Goal: Feedback & Contribution: Submit feedback/report problem

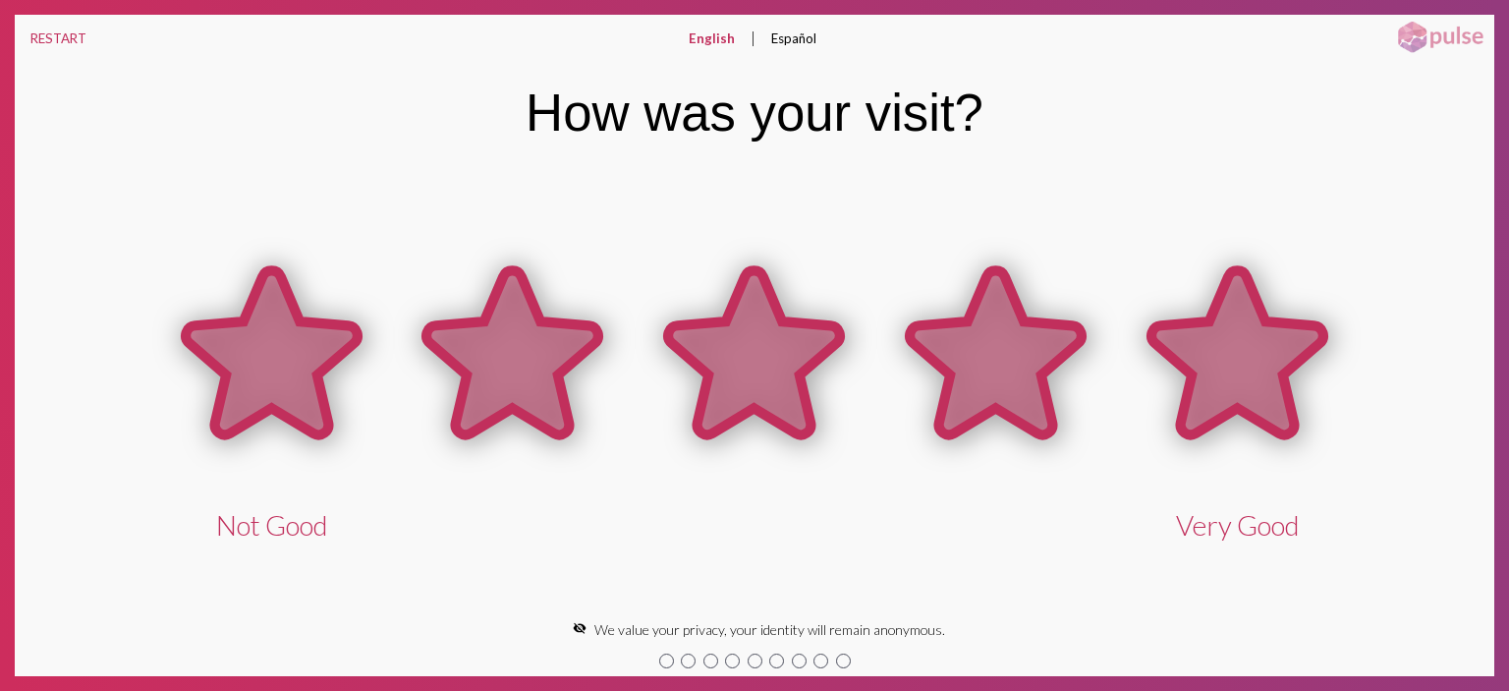
click at [1210, 341] on icon at bounding box center [1238, 352] width 172 height 164
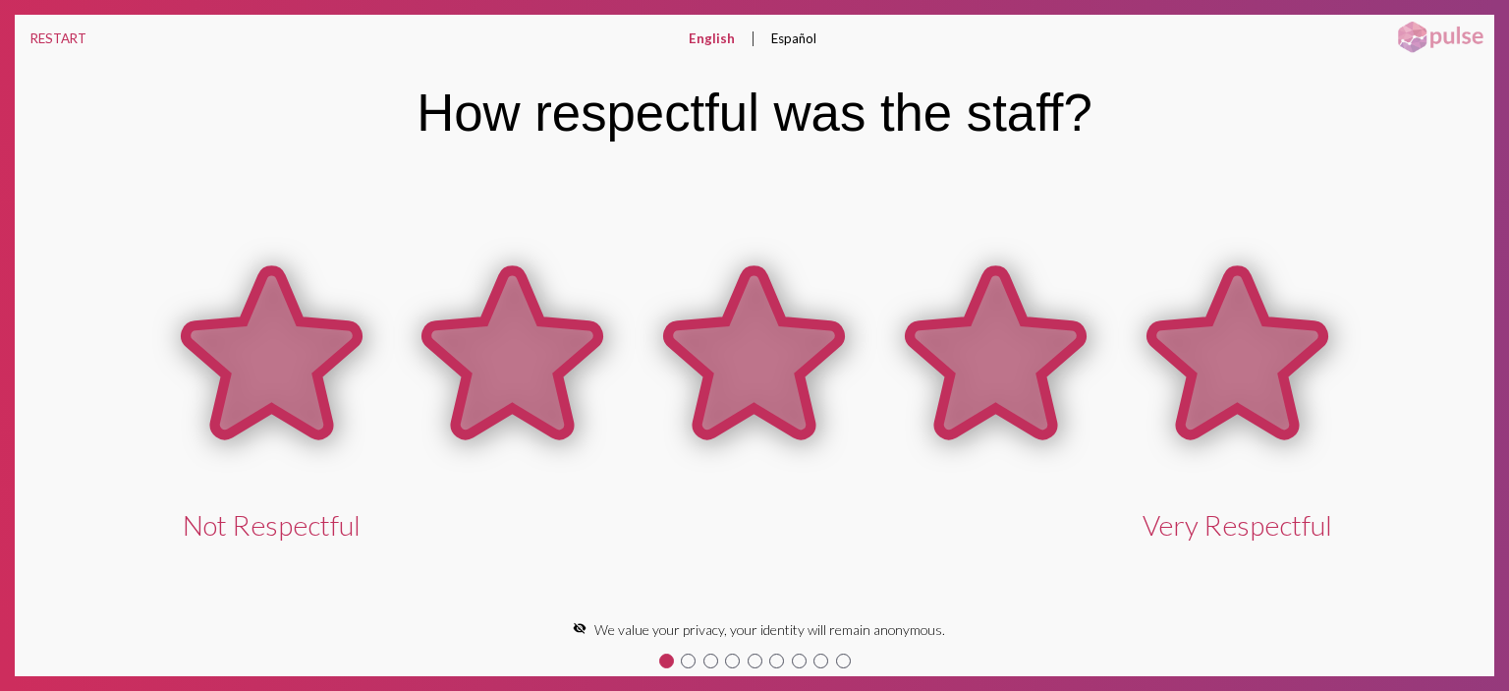
click at [1247, 341] on icon at bounding box center [1238, 352] width 172 height 164
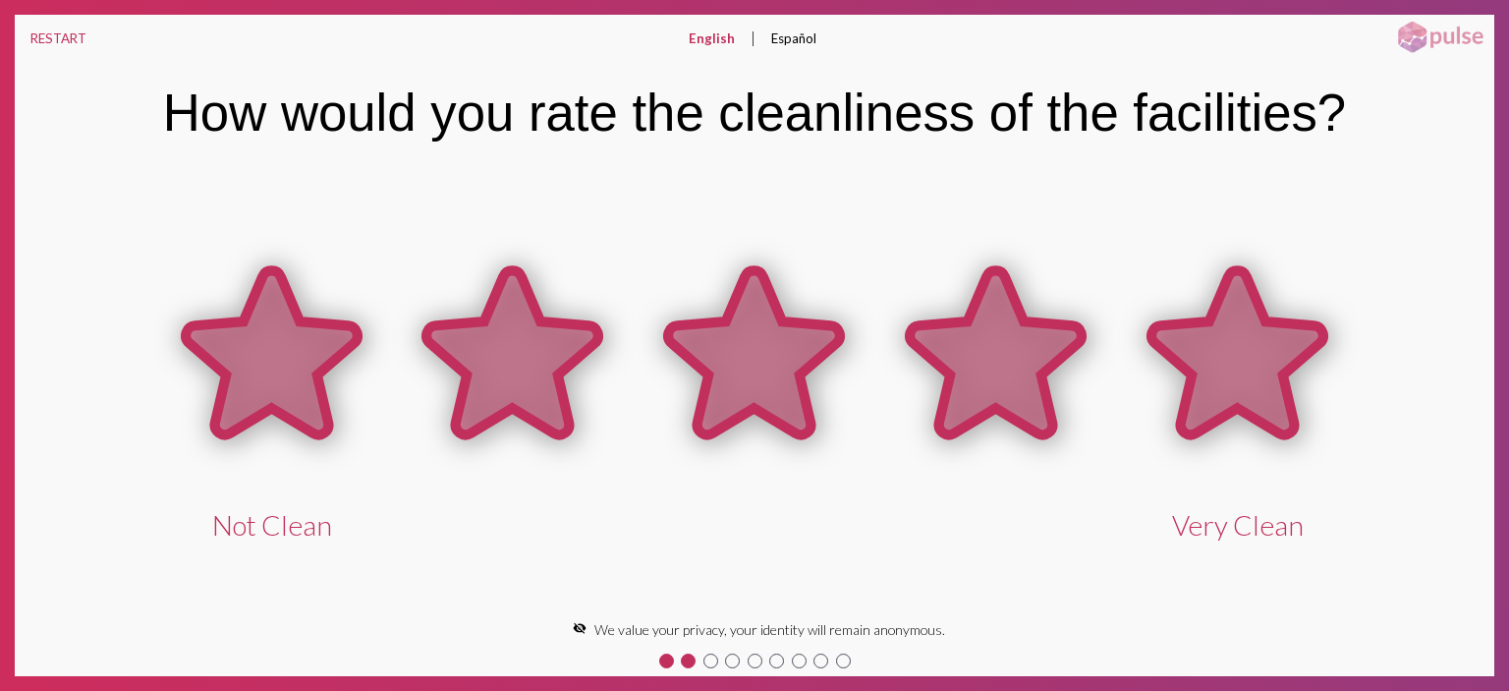
click at [1247, 341] on icon at bounding box center [1238, 352] width 172 height 164
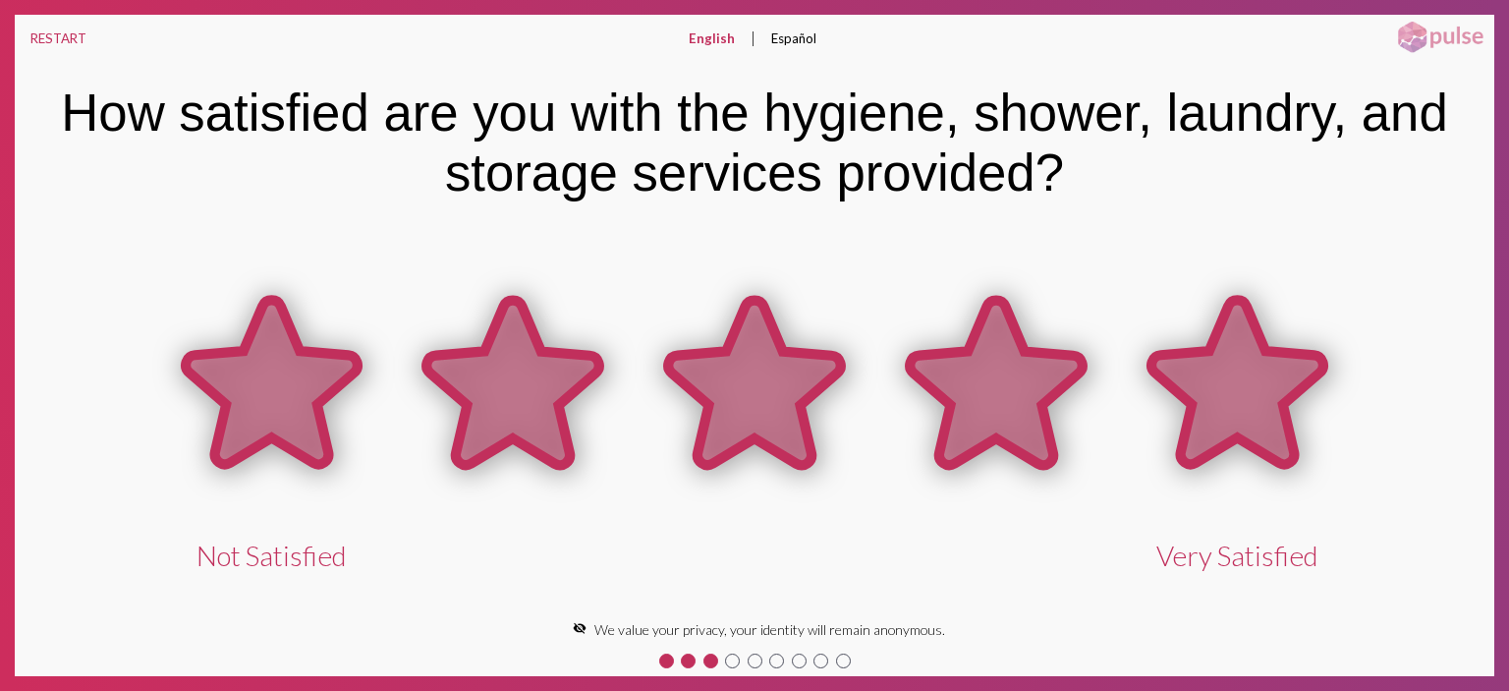
click at [1229, 381] on icon at bounding box center [1238, 383] width 172 height 164
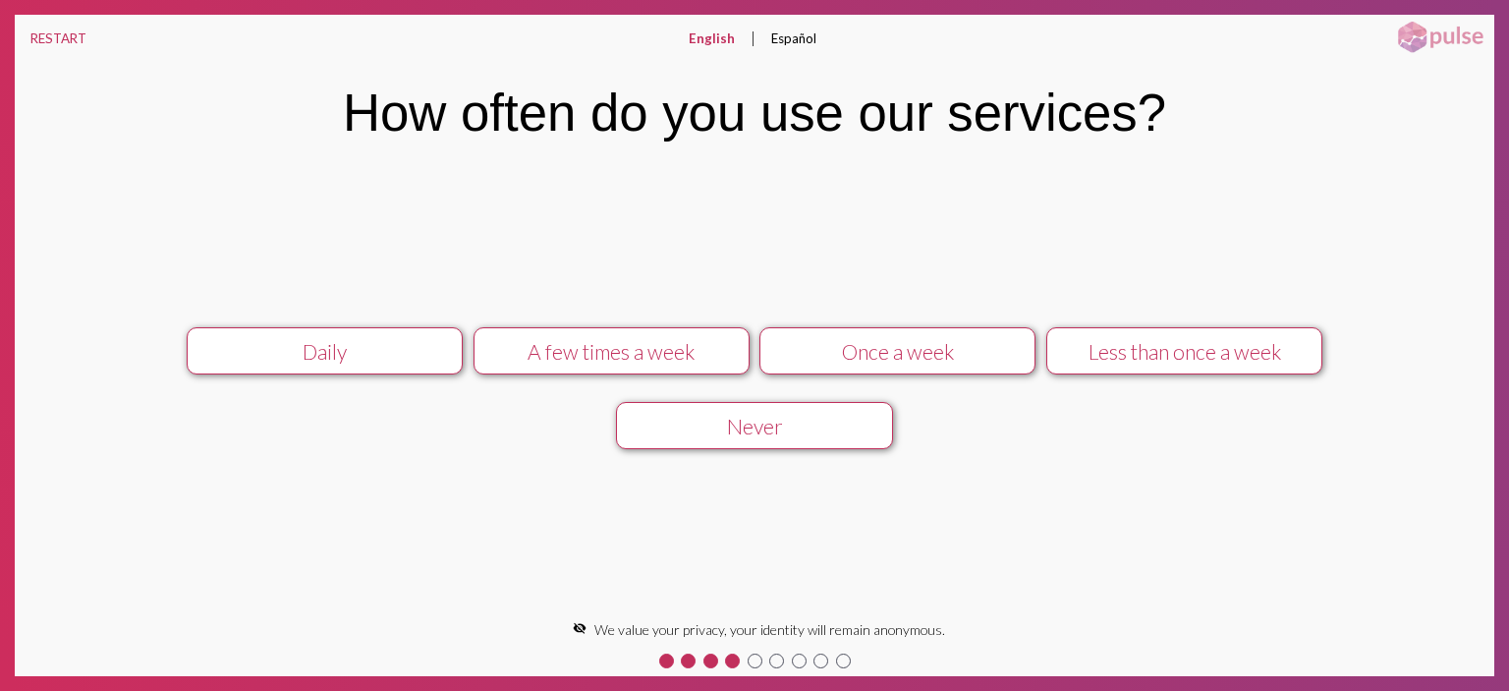
click at [883, 358] on div "Once a week" at bounding box center [897, 351] width 247 height 25
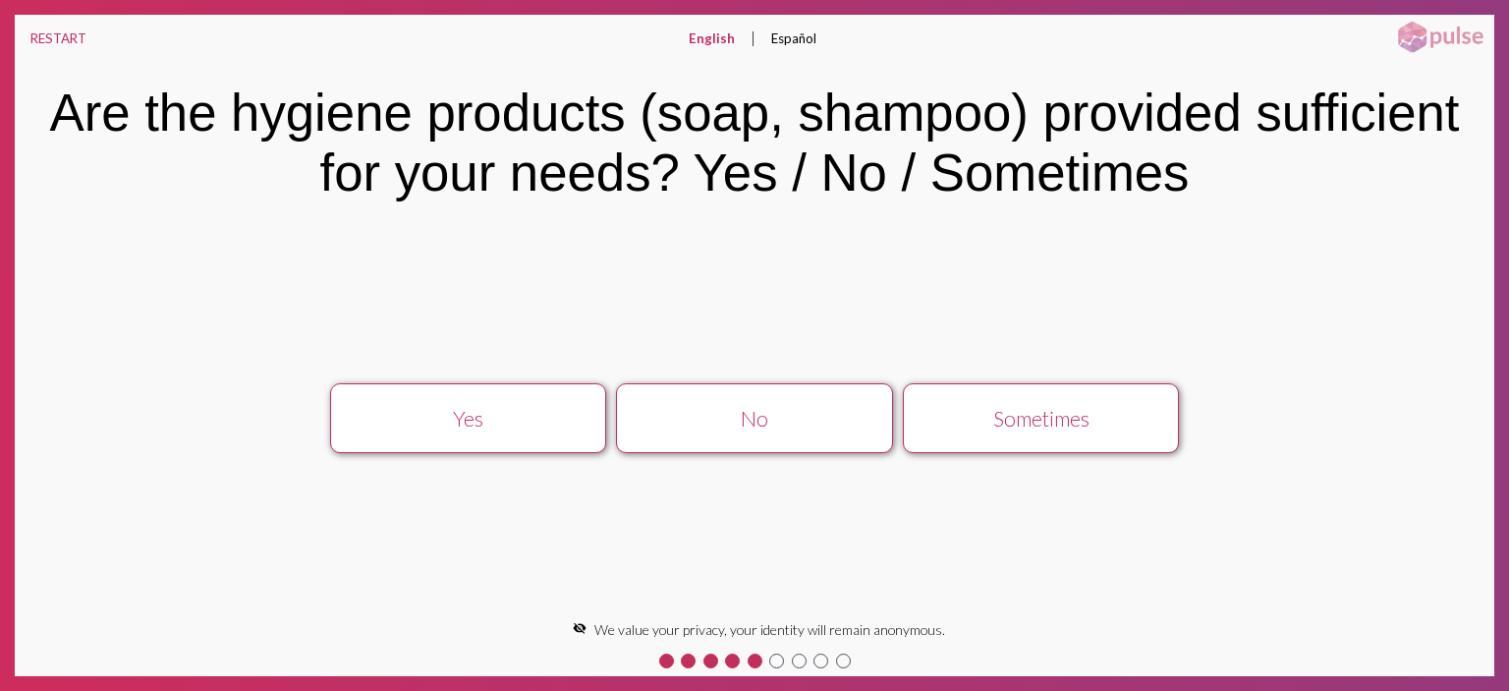
click at [514, 430] on div "Yes" at bounding box center [468, 418] width 247 height 25
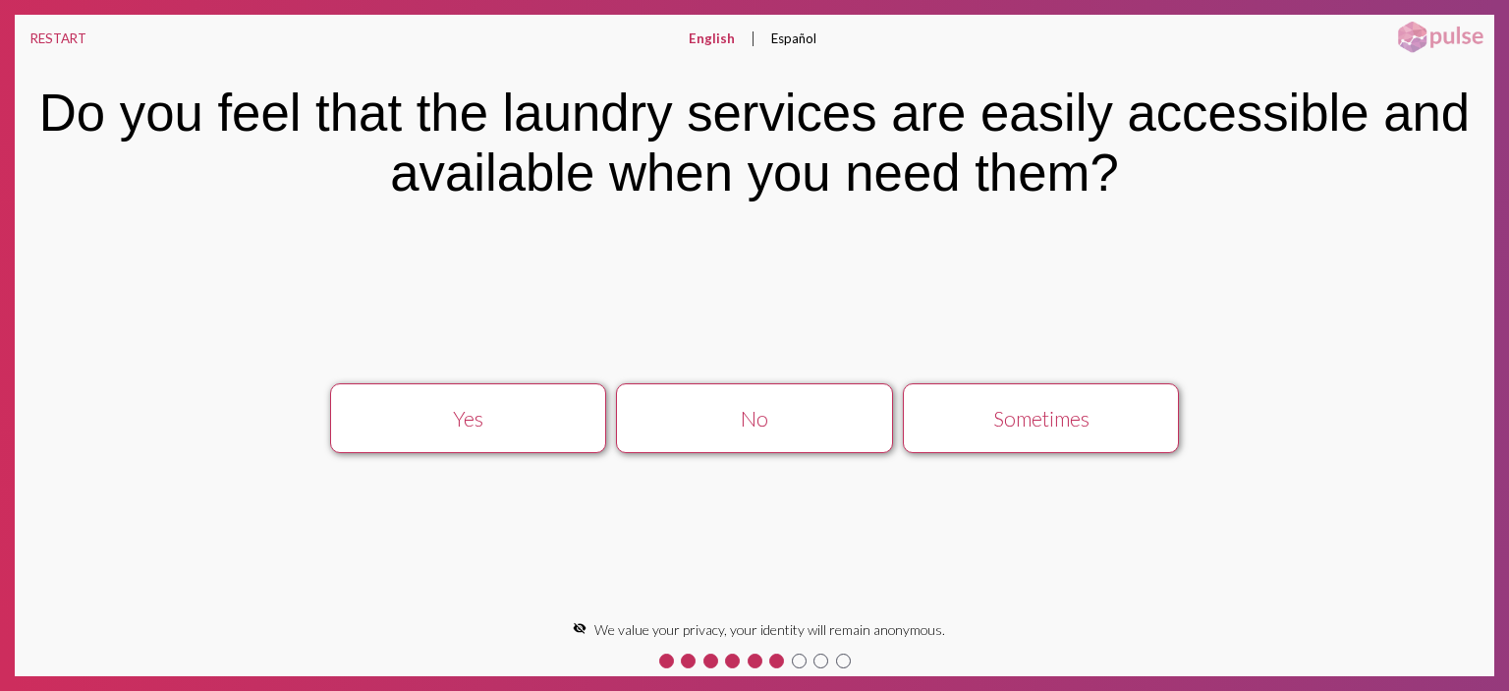
click at [528, 430] on div "Yes" at bounding box center [468, 418] width 247 height 25
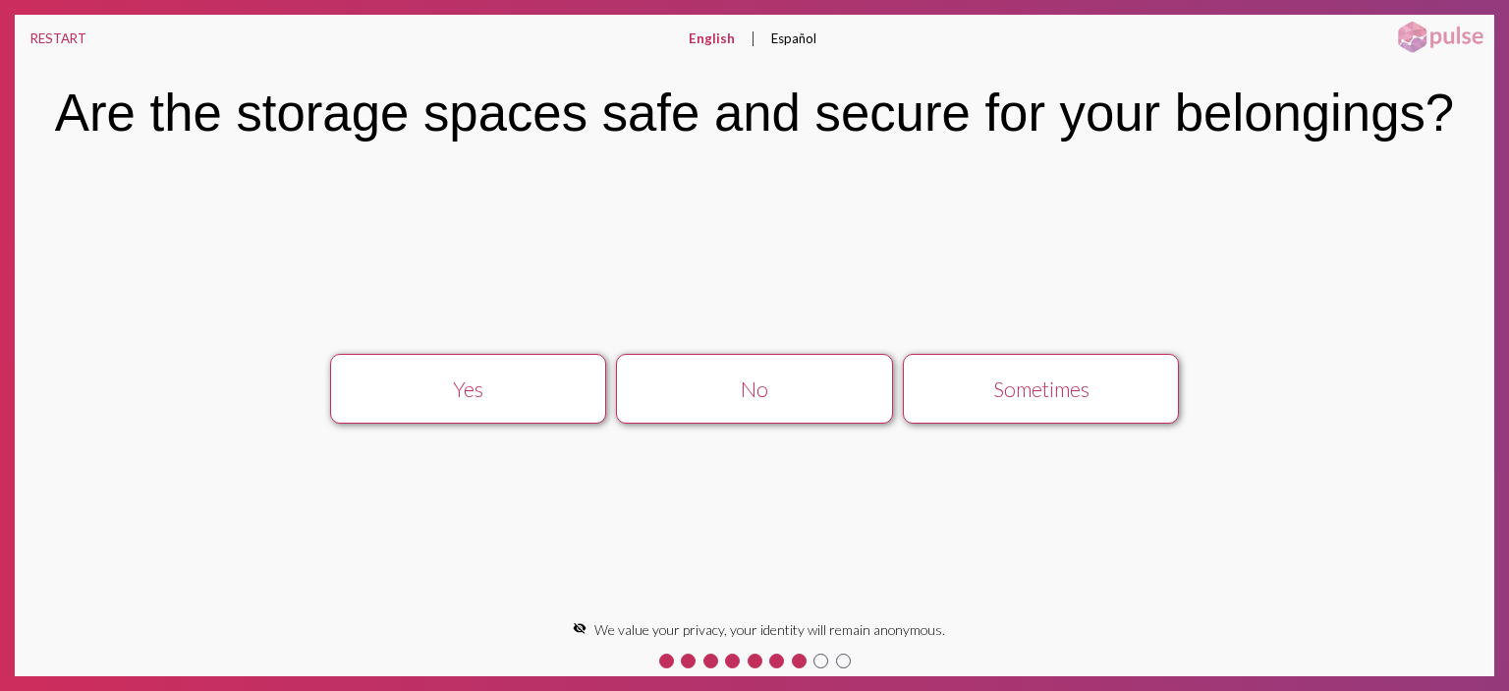
click at [538, 405] on button "Yes" at bounding box center [468, 389] width 276 height 70
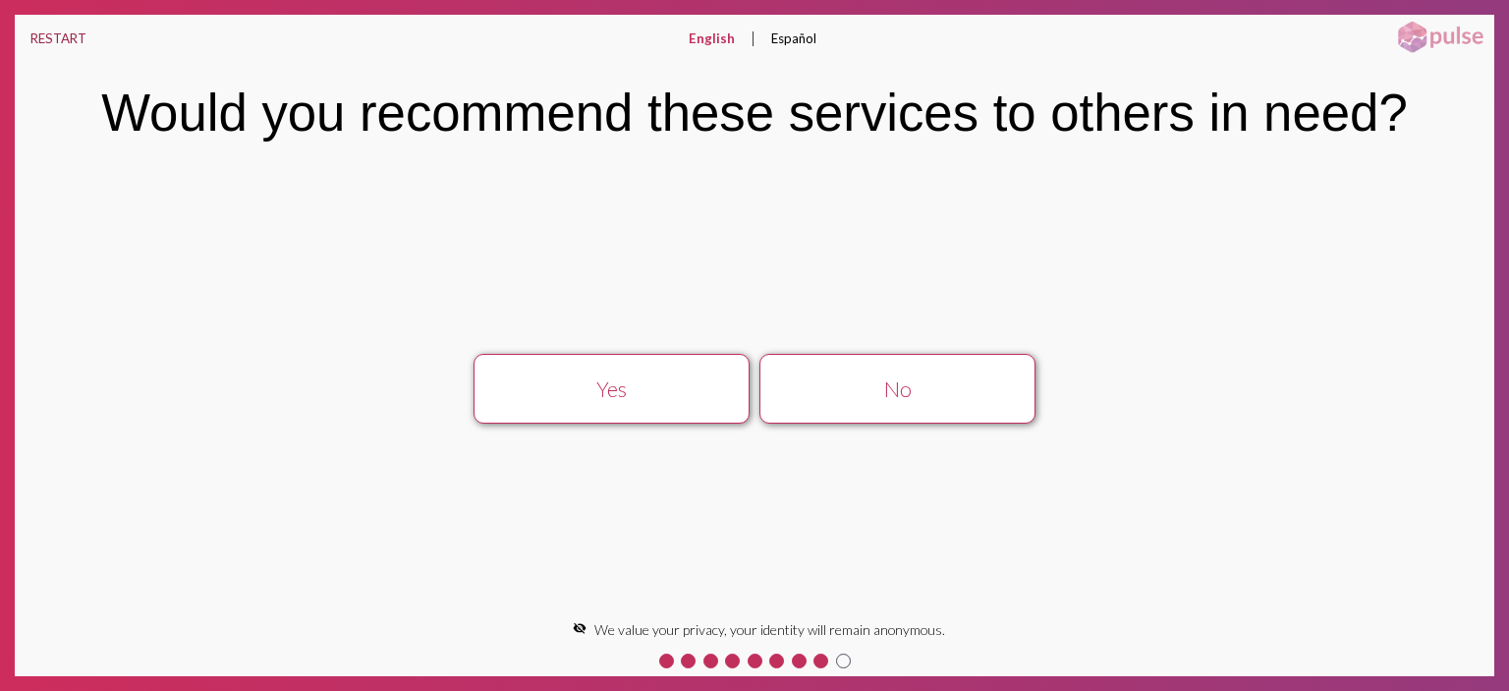
click at [30, 35] on button "RESTART" at bounding box center [58, 38] width 87 height 47
